Goal: Task Accomplishment & Management: Manage account settings

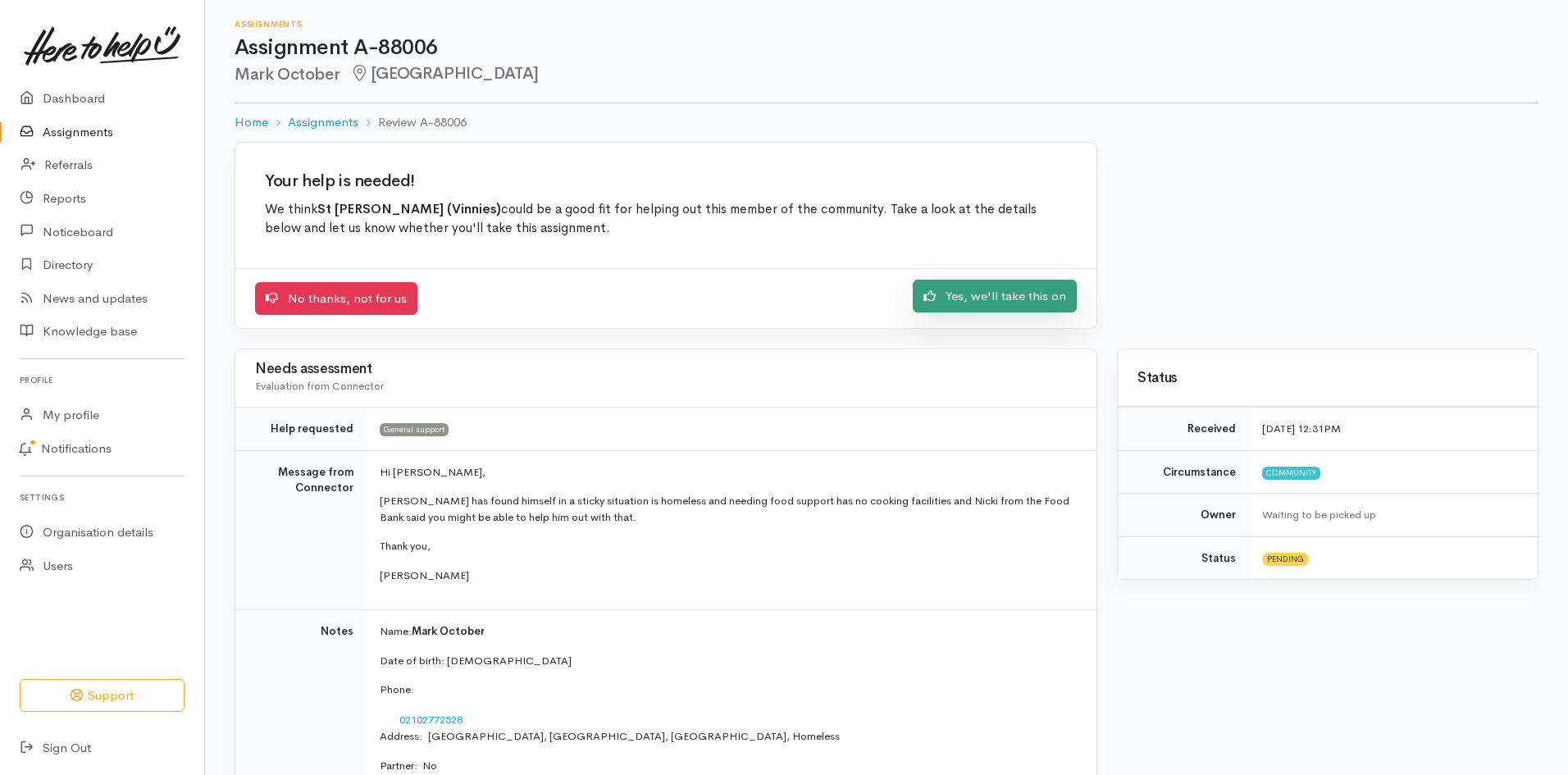
click at [969, 295] on link "Yes, we'll take this on" at bounding box center [994, 297] width 164 height 34
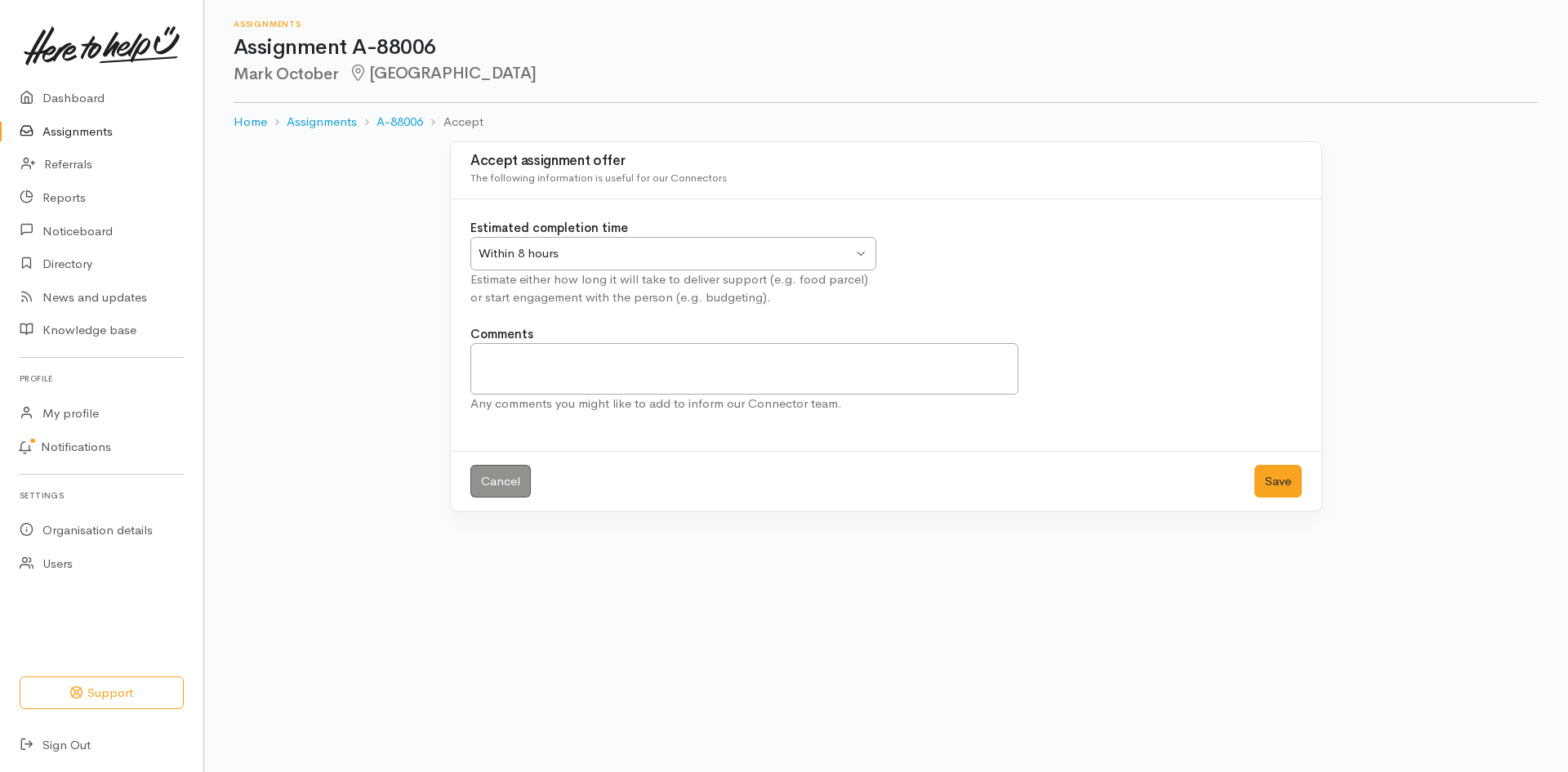
click at [850, 257] on div "Within 8 hours" at bounding box center [666, 254] width 374 height 19
click at [1268, 476] on button "Save" at bounding box center [1279, 482] width 47 height 34
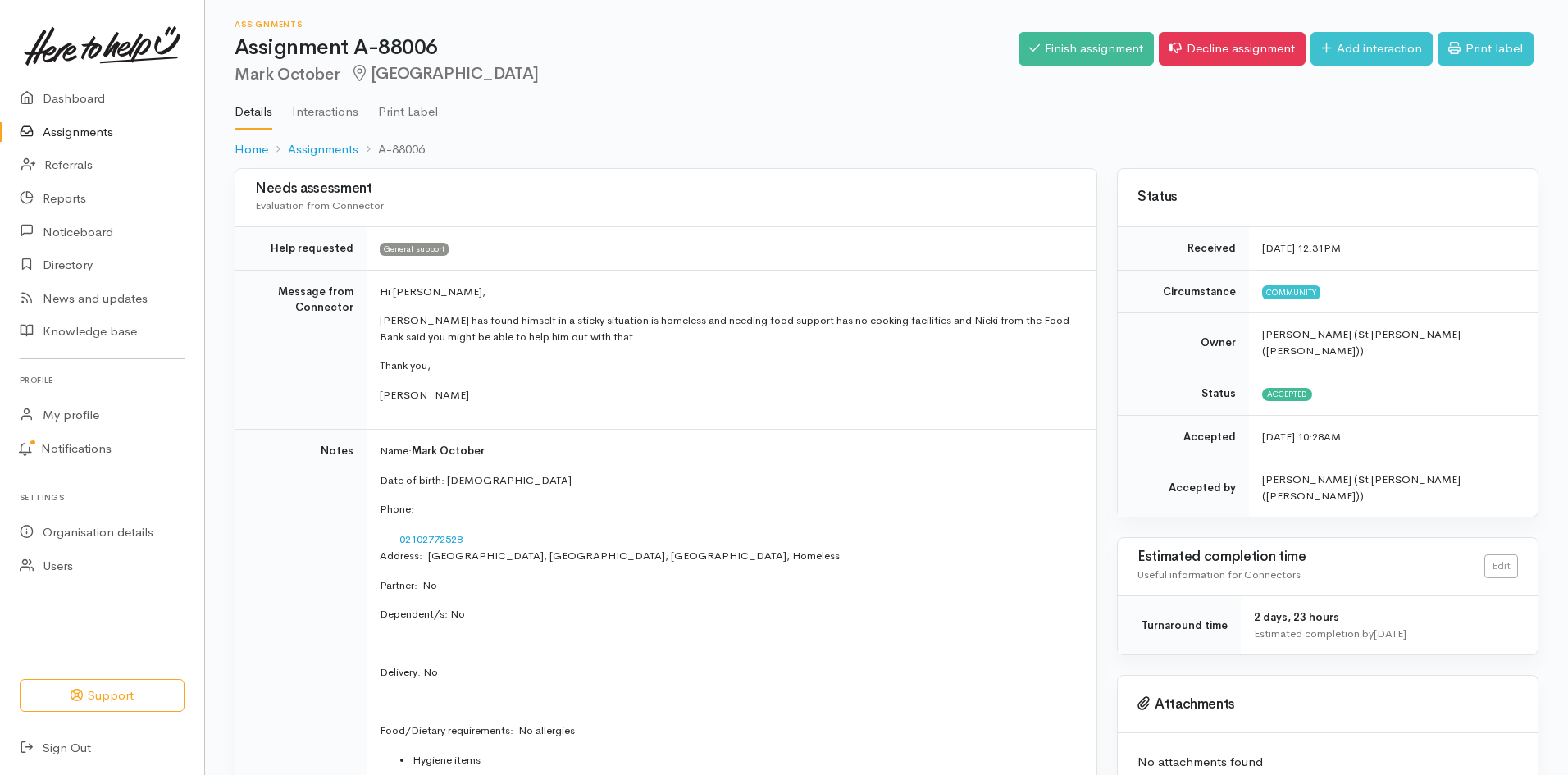
click at [83, 127] on link "Assignments" at bounding box center [102, 133] width 204 height 34
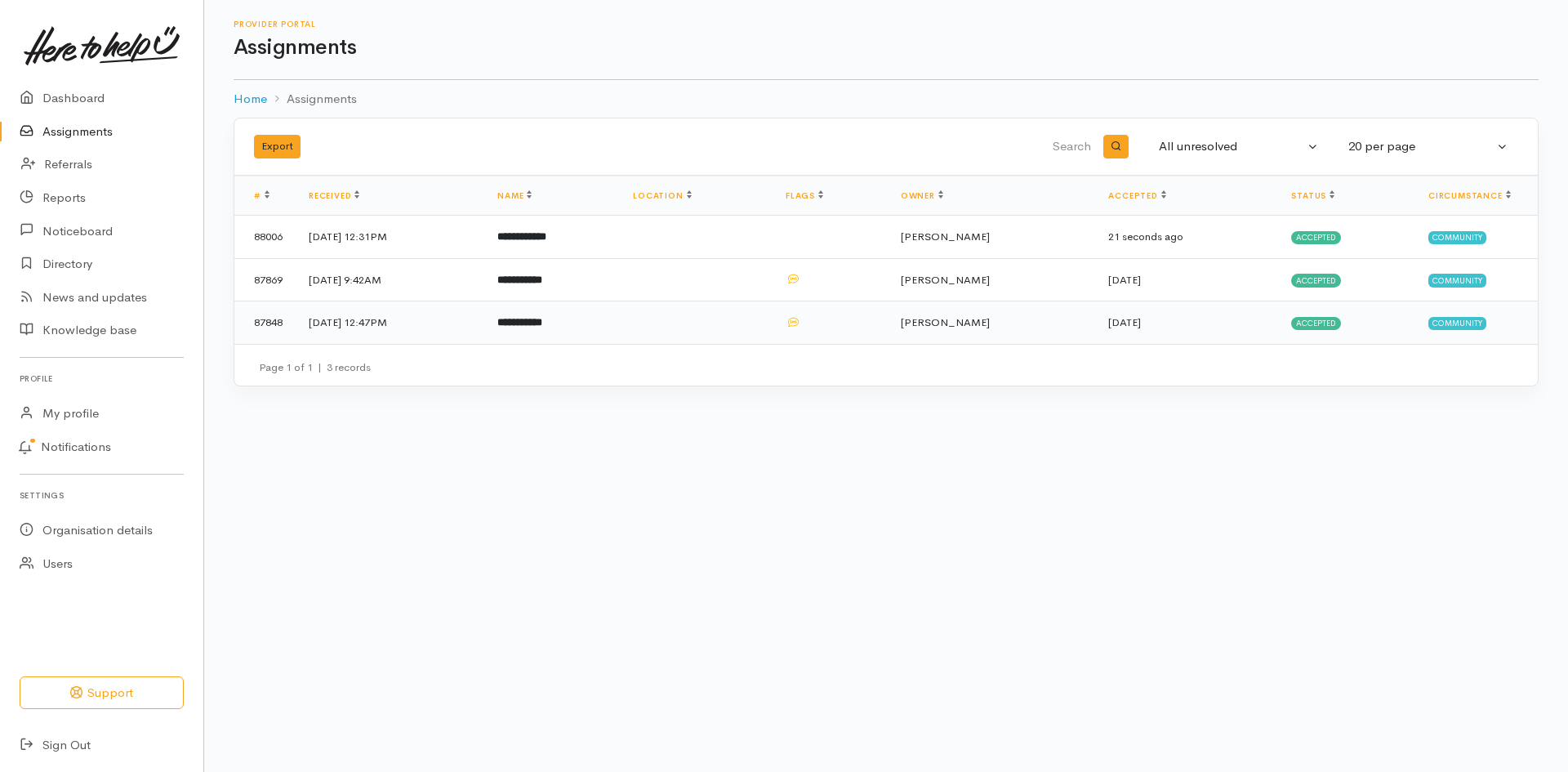
click at [483, 317] on td "[DATE] 12:47PM" at bounding box center [389, 323] width 189 height 42
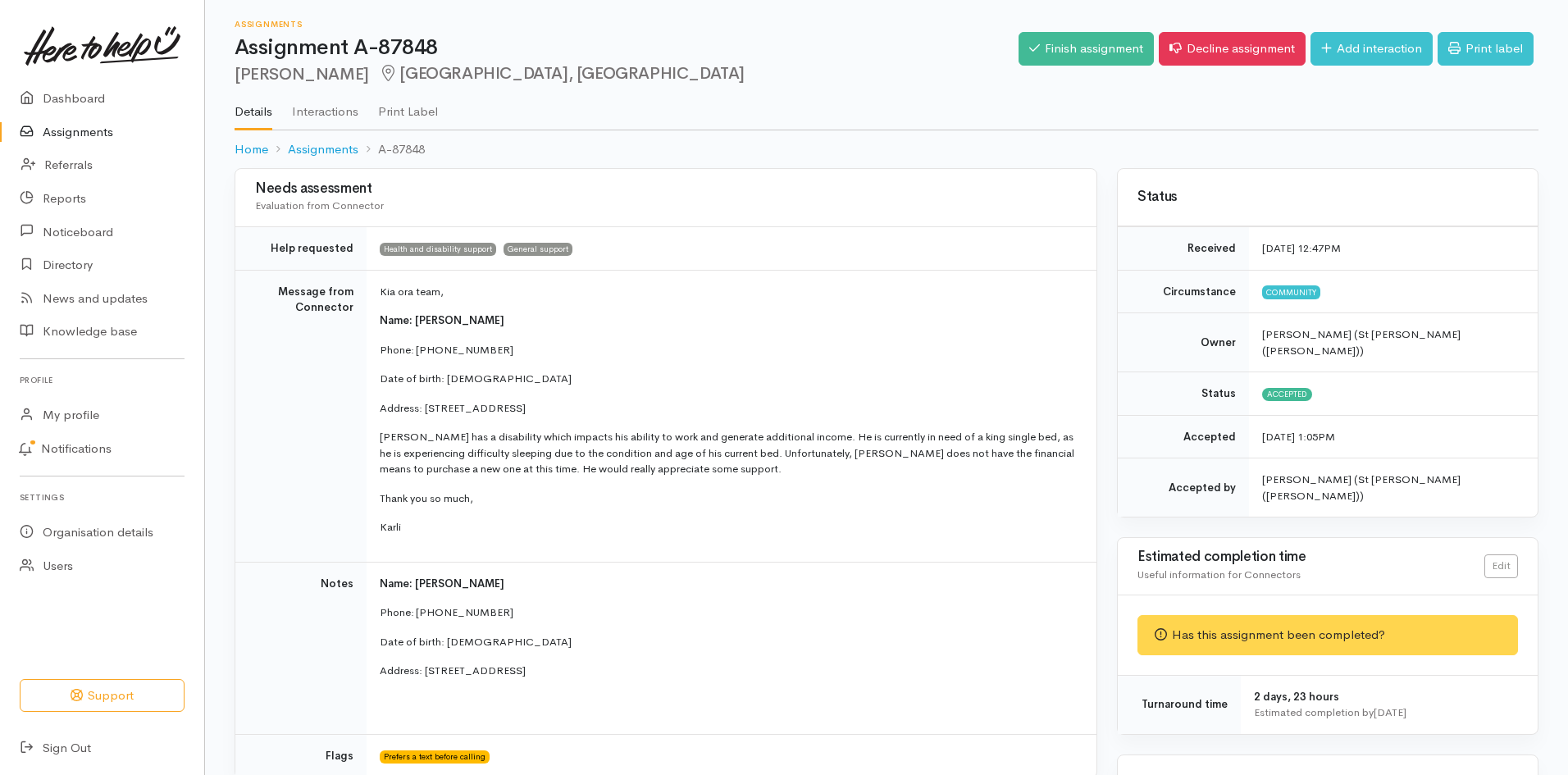
click at [106, 127] on link "Assignments" at bounding box center [102, 133] width 204 height 34
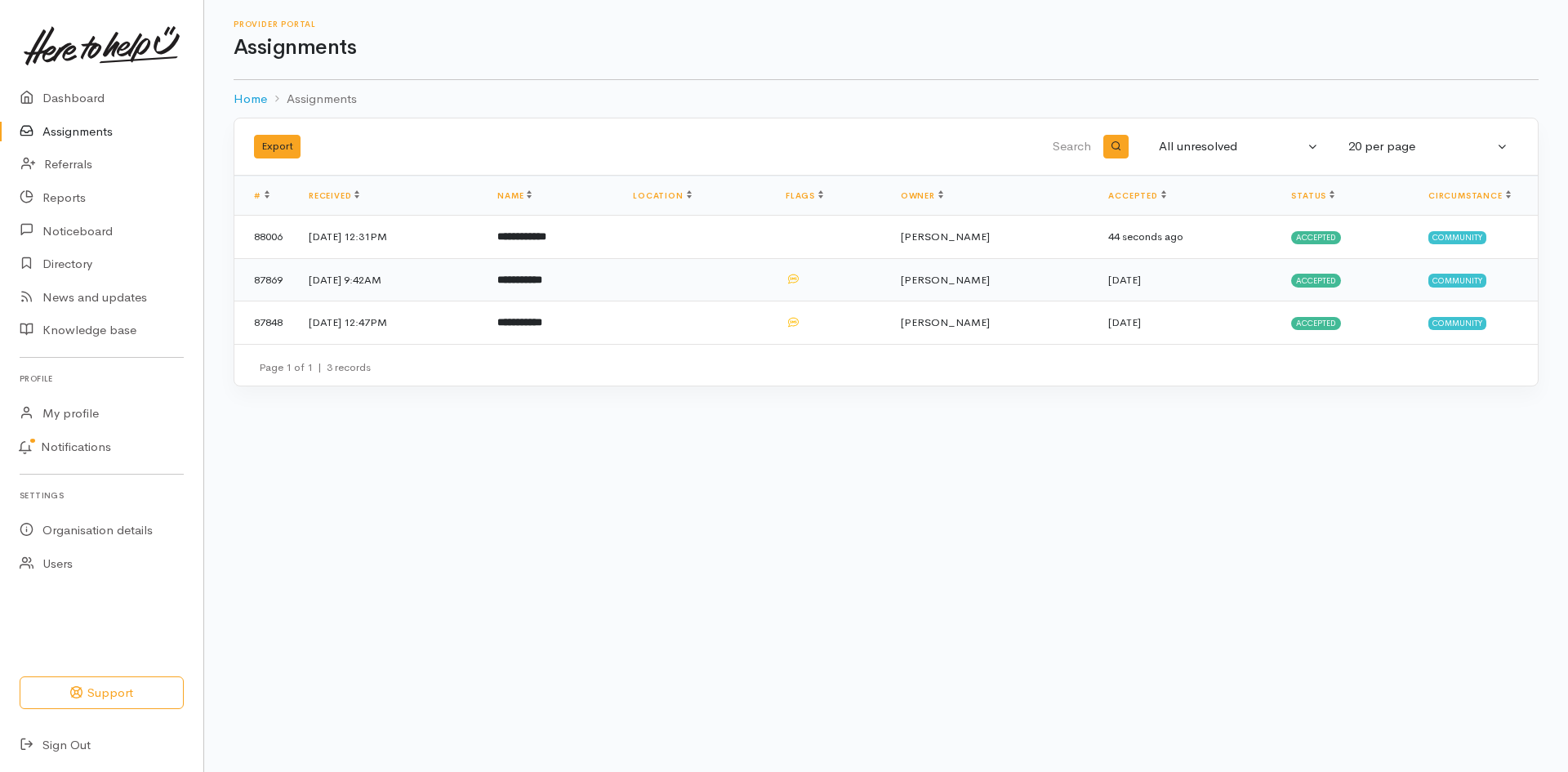
click at [454, 279] on td "[DATE] 9:42AM" at bounding box center [389, 279] width 189 height 43
